Goal: Task Accomplishment & Management: Use online tool/utility

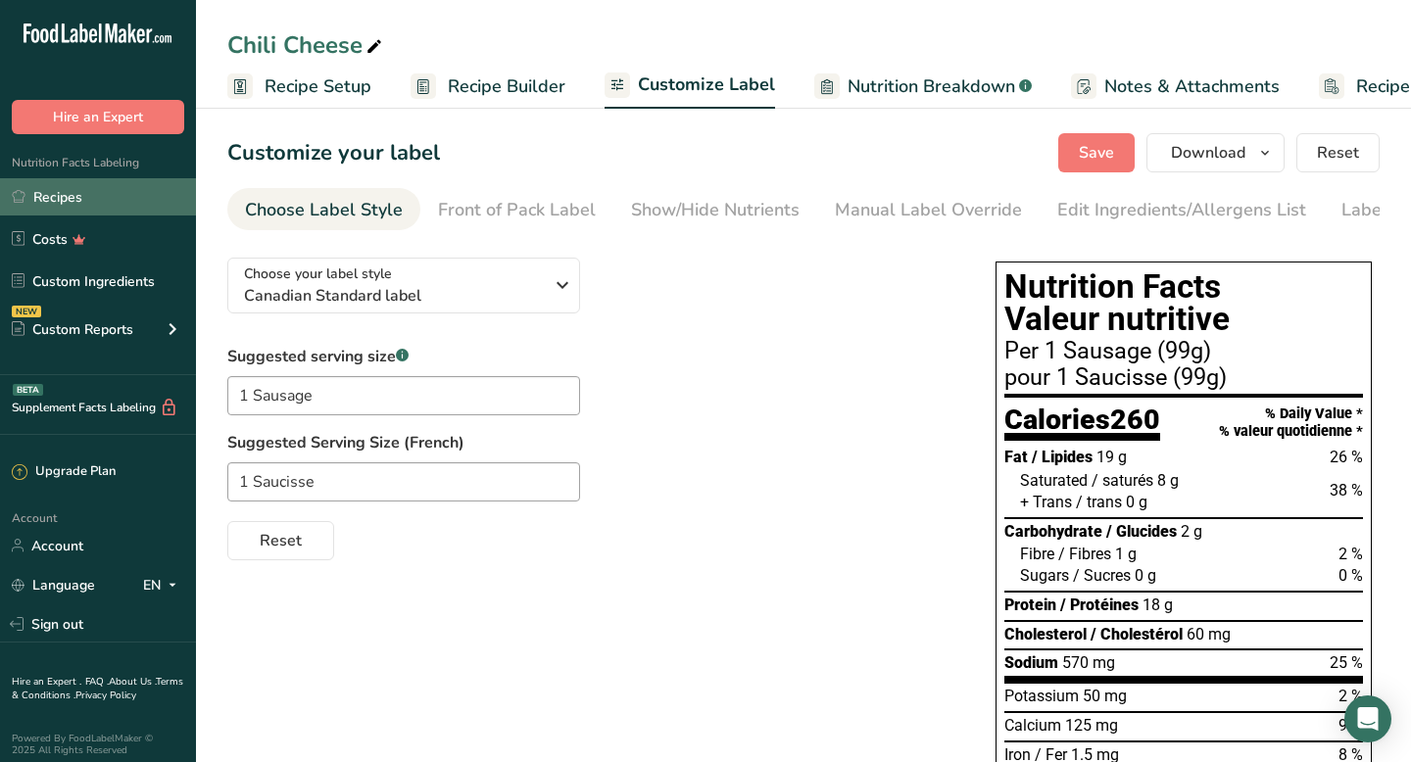
click at [109, 195] on link "Recipes" at bounding box center [98, 196] width 196 height 37
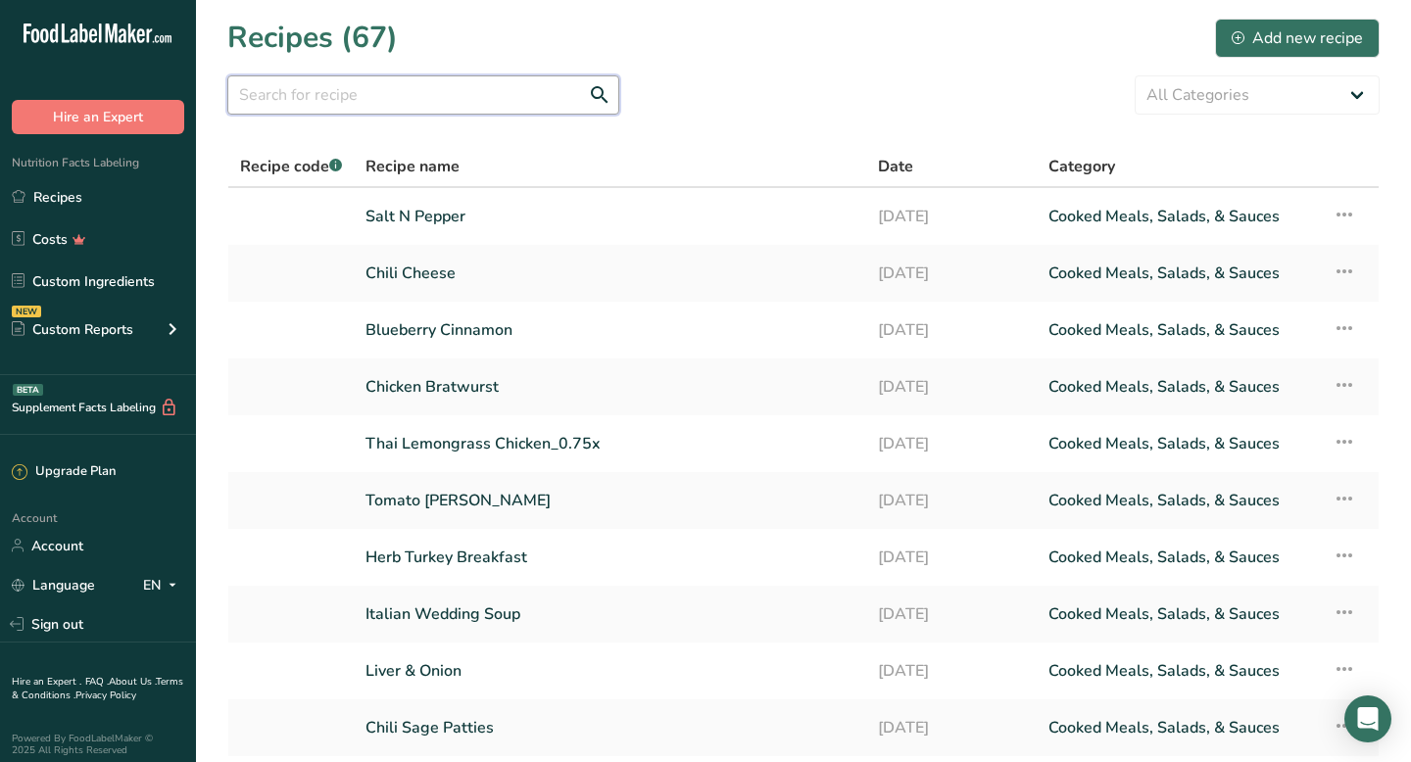
click at [302, 89] on input "text" at bounding box center [423, 94] width 392 height 39
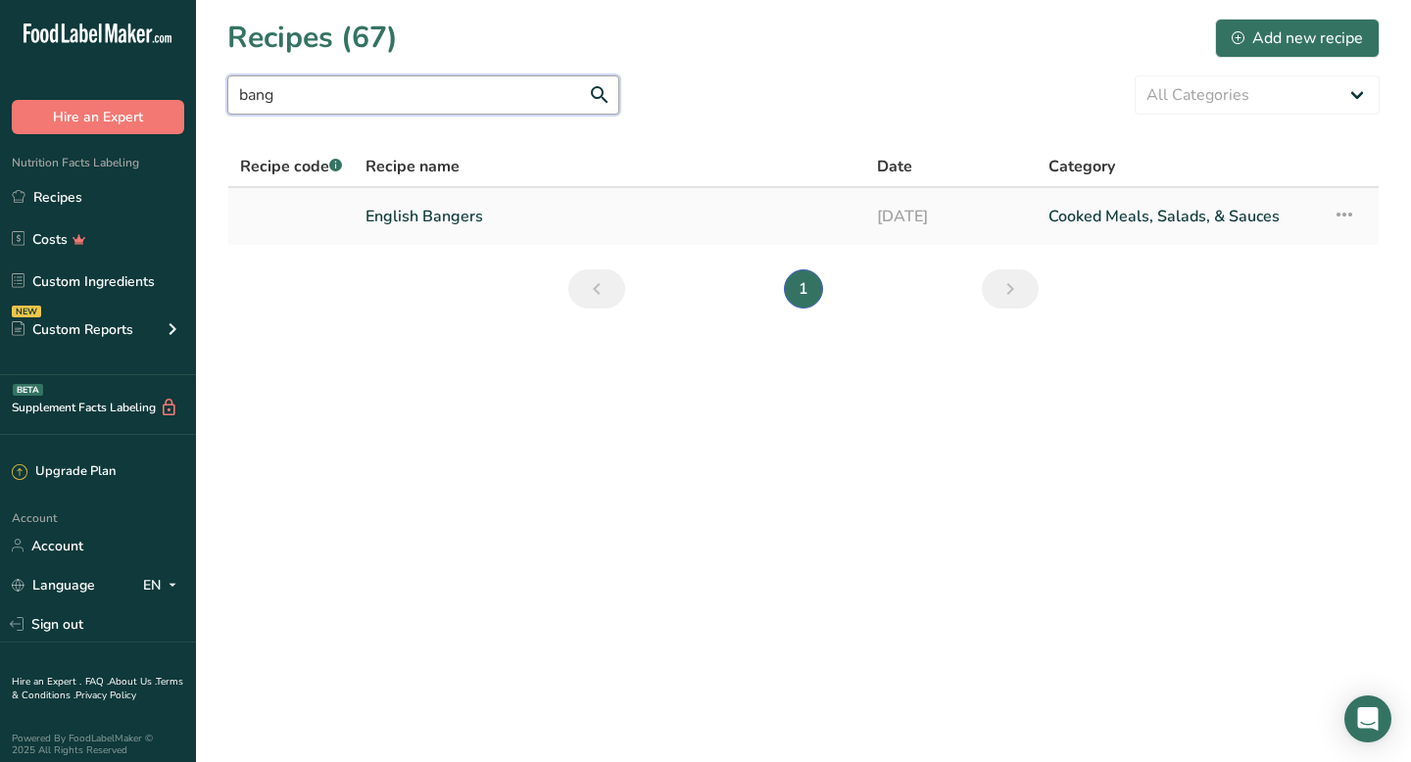
type input "bang"
click at [420, 215] on link "English Bangers" at bounding box center [610, 216] width 488 height 41
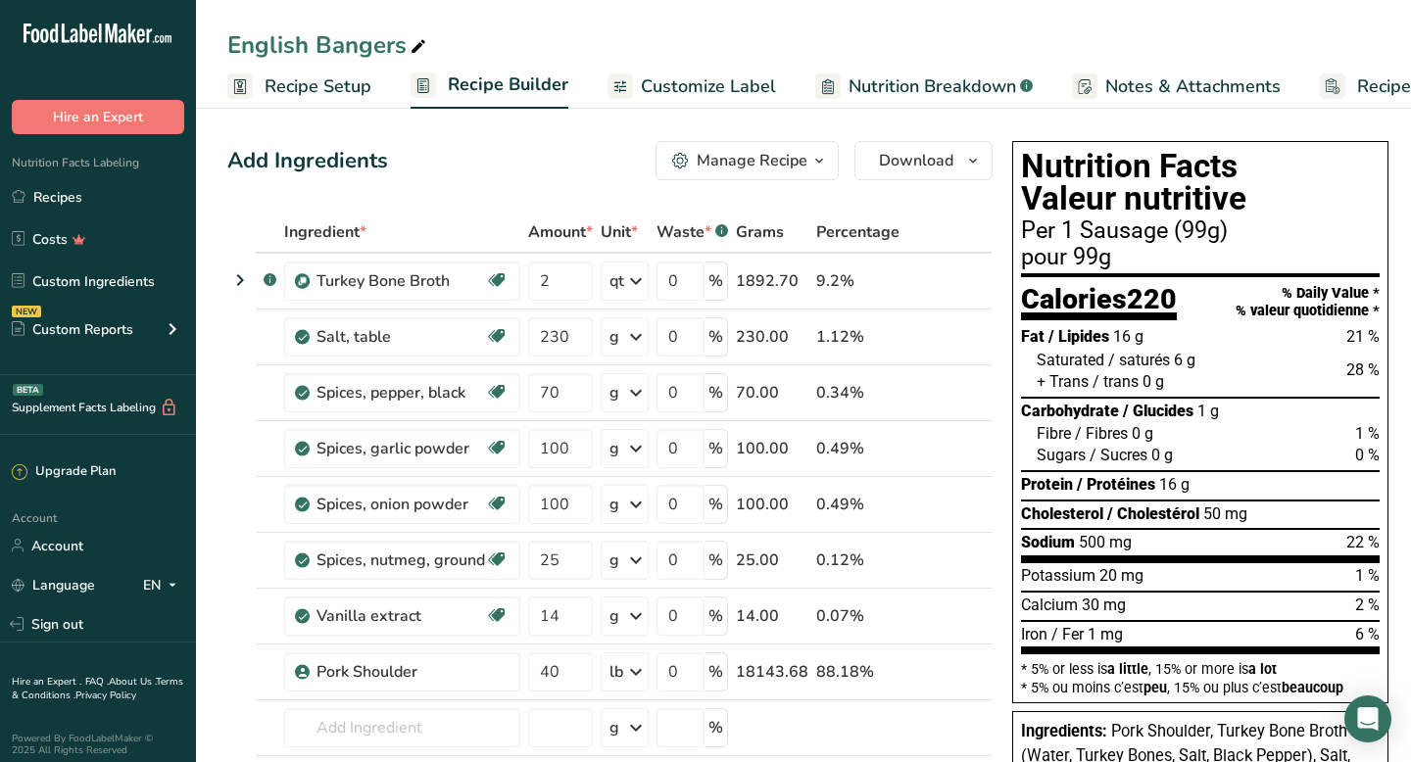
click at [696, 86] on span "Customize Label" at bounding box center [708, 87] width 135 height 26
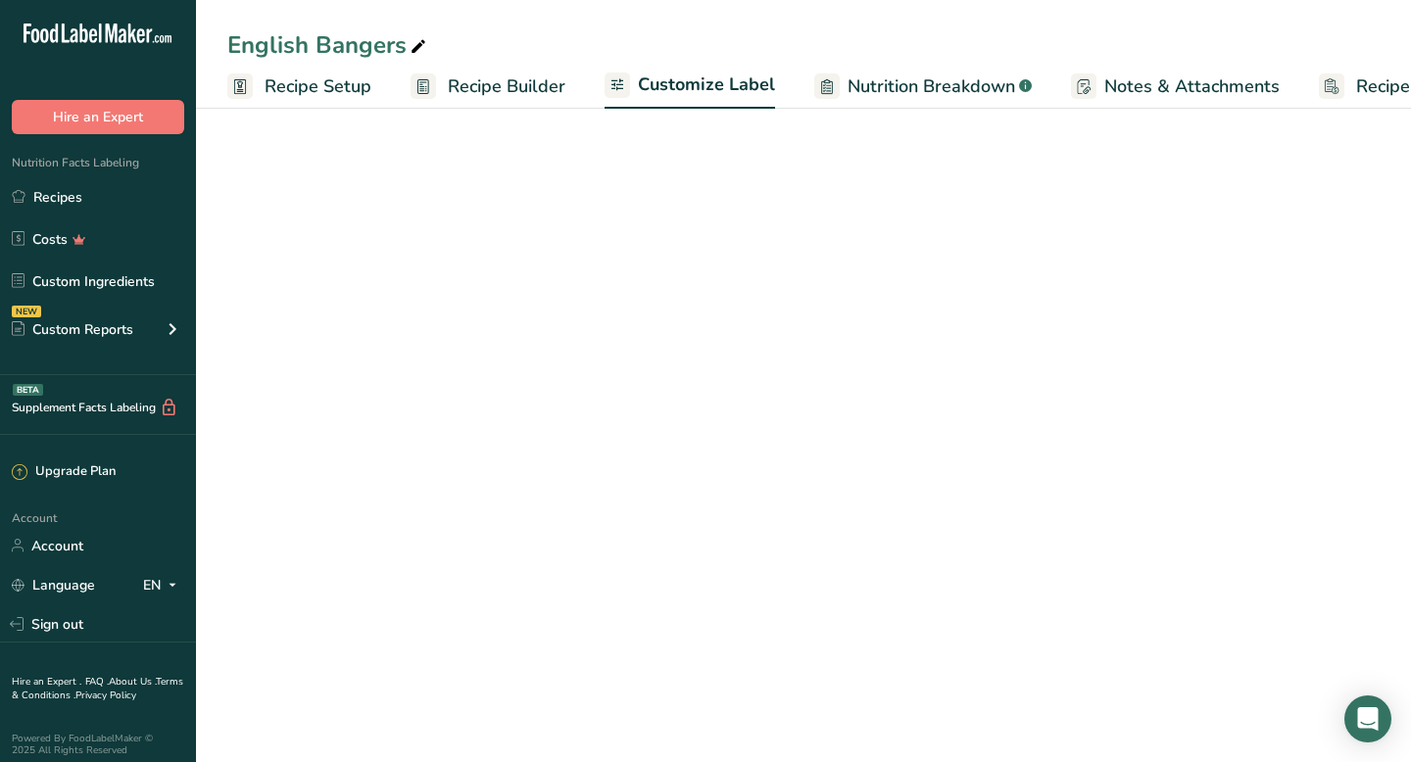
scroll to position [0, 115]
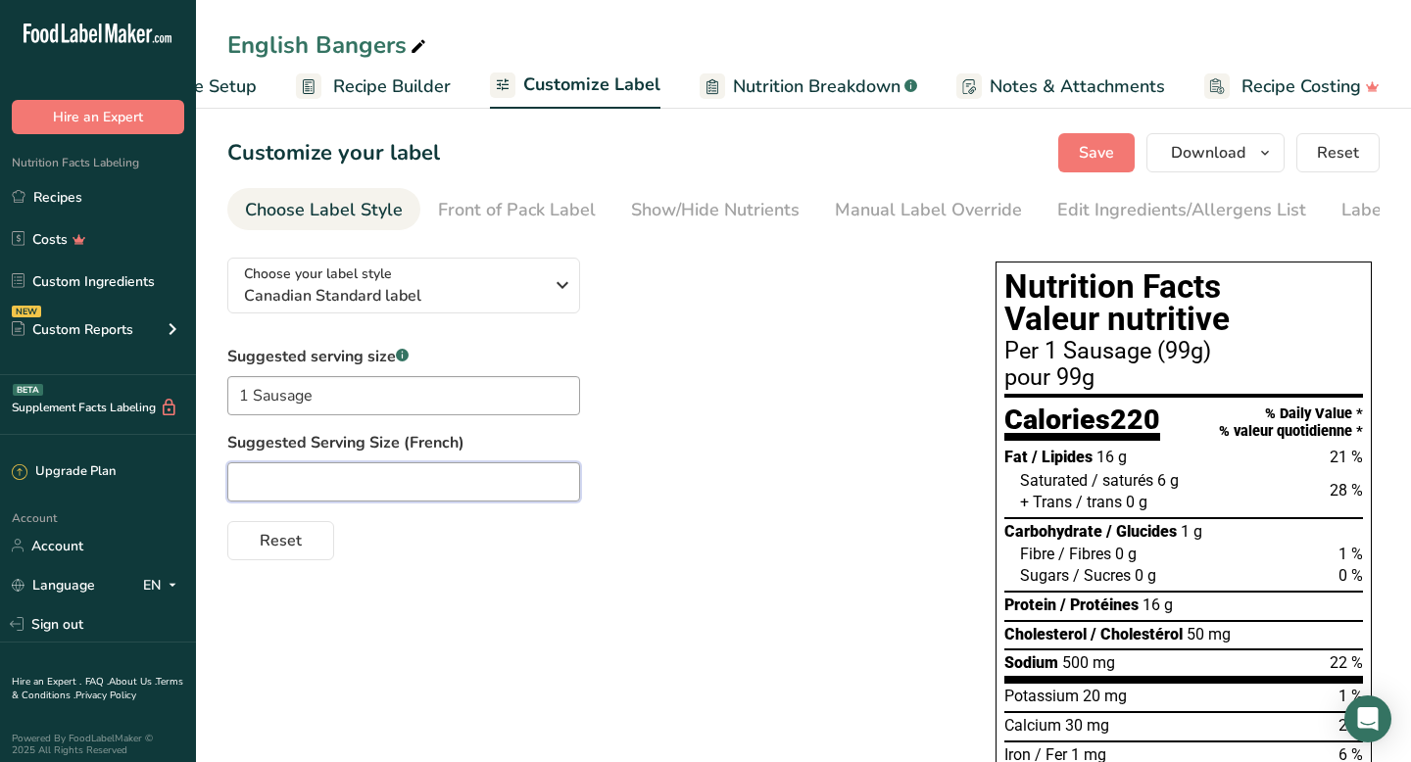
click at [330, 496] on input "text" at bounding box center [403, 482] width 353 height 39
type input "1 Saucisse"
click at [620, 604] on div "Choose your label style Canadian Standard label USA (FDA) Standard FDA label Ta…" at bounding box center [803, 672] width 1152 height 860
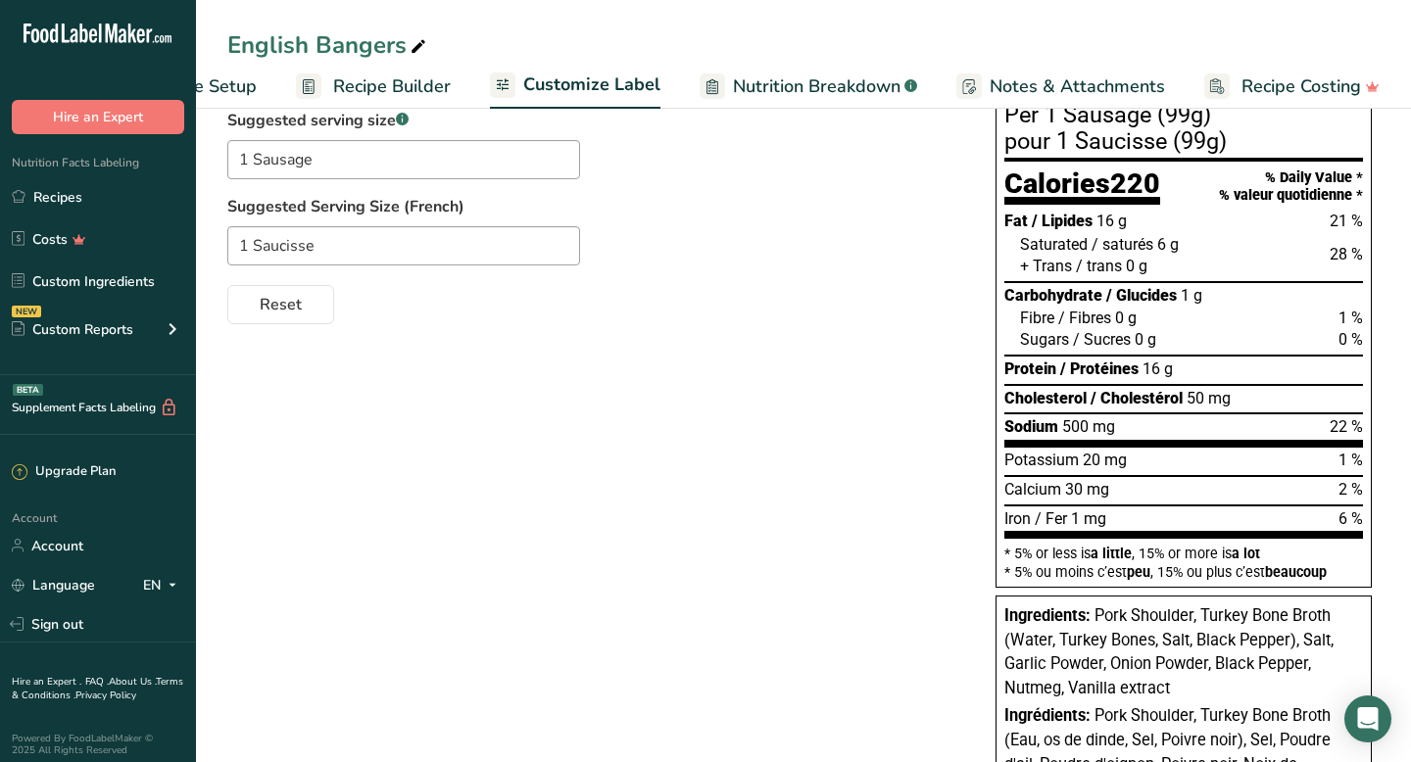
scroll to position [0, 0]
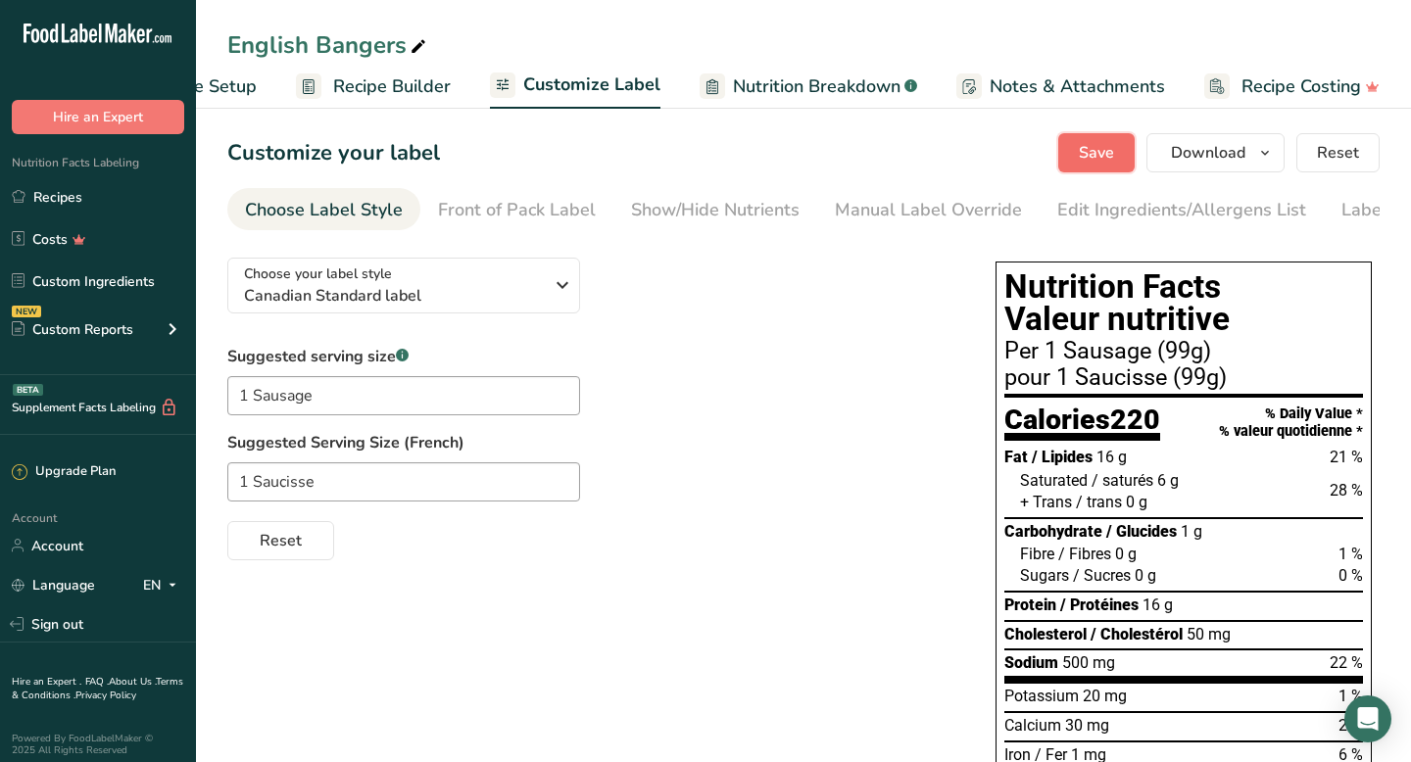
click at [1089, 153] on span "Save" at bounding box center [1096, 153] width 35 height 24
click at [1233, 149] on span "Download" at bounding box center [1208, 153] width 74 height 24
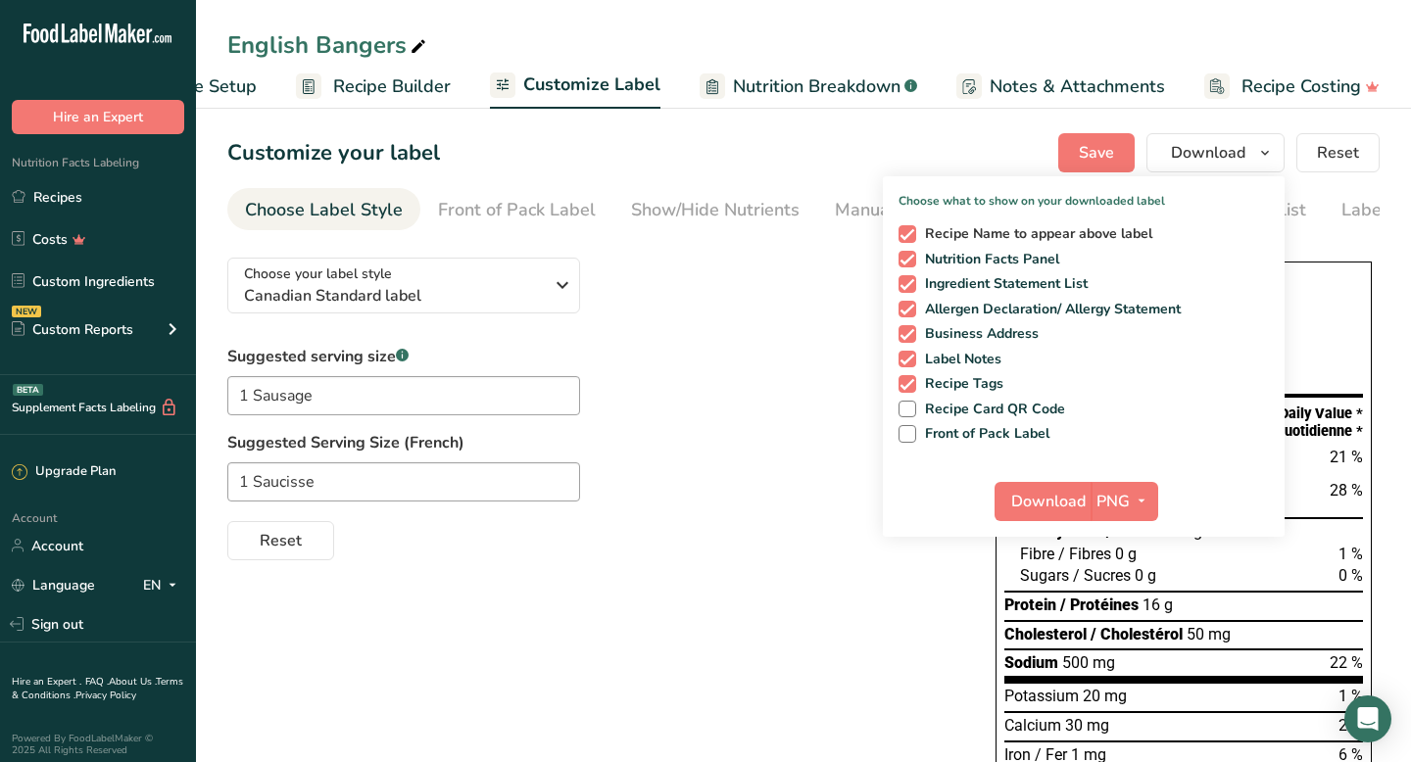
click at [939, 233] on span "Recipe Name to appear above label" at bounding box center [1034, 234] width 237 height 18
click at [911, 233] on input "Recipe Name to appear above label" at bounding box center [905, 233] width 13 height 13
checkbox input "false"
click at [943, 341] on span "Business Address" at bounding box center [977, 334] width 123 height 18
click at [911, 340] on input "Business Address" at bounding box center [905, 333] width 13 height 13
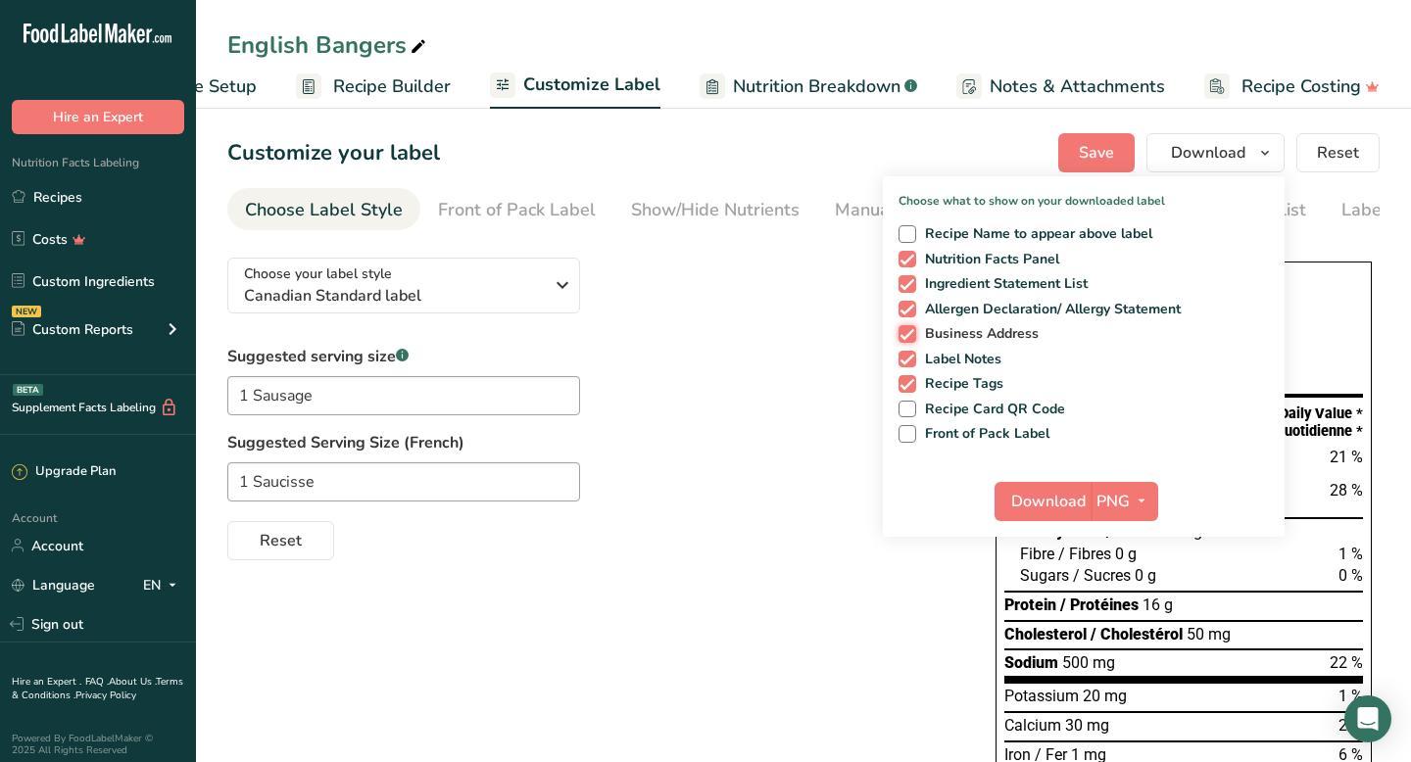
checkbox input "false"
click at [1063, 507] on span "Download" at bounding box center [1048, 502] width 74 height 24
